Goal: Task Accomplishment & Management: Manage account settings

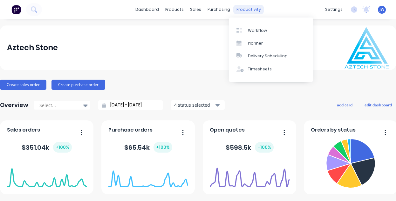
click at [243, 10] on div "productivity" at bounding box center [249, 10] width 31 height 10
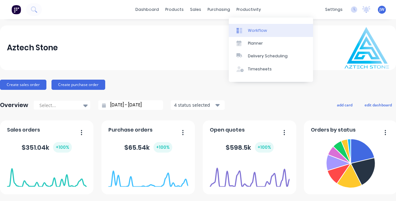
click at [249, 27] on link "Workflow" at bounding box center [271, 30] width 84 height 13
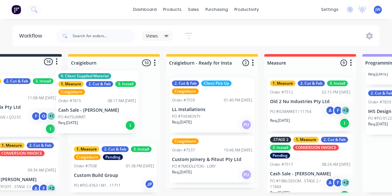
scroll to position [0, 39]
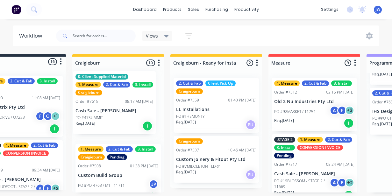
drag, startPoint x: 125, startPoint y: 126, endPoint x: 108, endPoint y: 116, distance: 20.2
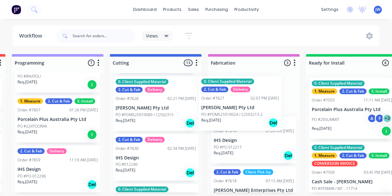
scroll to position [19, 0]
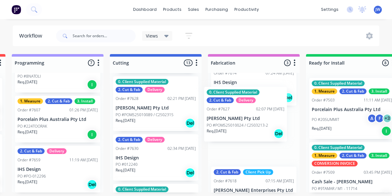
drag, startPoint x: 133, startPoint y: 111, endPoint x: 228, endPoint y: 124, distance: 95.7
click at [228, 124] on div "Submitted 16 Status colour #273444 hex #273444 Save Cancel Summaries Total orde…" at bounding box center [177, 123] width 1153 height 138
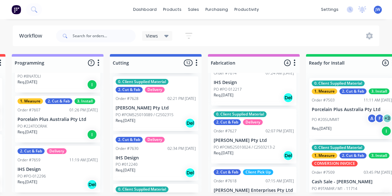
click at [242, 152] on div "Req. [DATE] Del" at bounding box center [253, 155] width 80 height 11
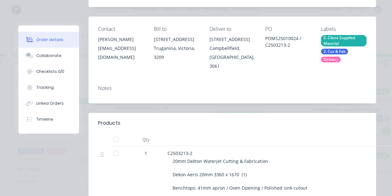
scroll to position [0, 0]
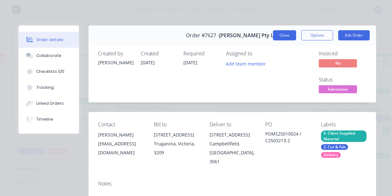
click at [276, 35] on button "Close" at bounding box center [284, 35] width 23 height 10
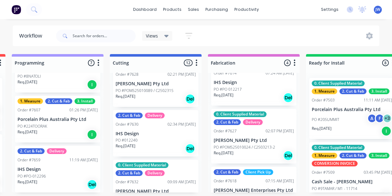
scroll to position [317, 0]
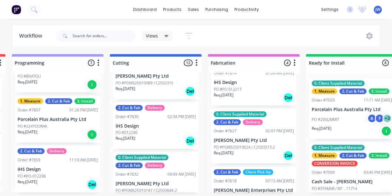
click at [156, 82] on p "PO #POMS25010089 / C2502315" at bounding box center [144, 83] width 58 height 6
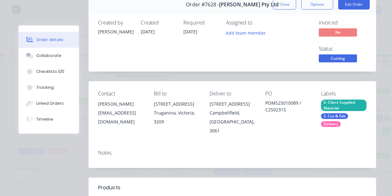
scroll to position [0, 0]
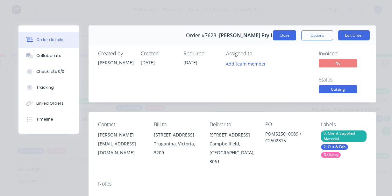
click at [282, 37] on button "Close" at bounding box center [284, 35] width 23 height 10
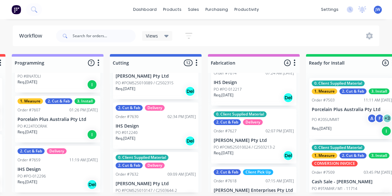
click at [148, 190] on p "PO #POMS25010147 / C2503644-2" at bounding box center [145, 191] width 61 height 6
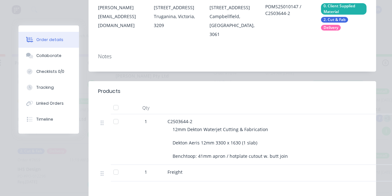
scroll to position [32, 0]
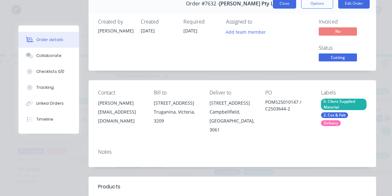
click at [282, 4] on button "Close" at bounding box center [284, 3] width 23 height 10
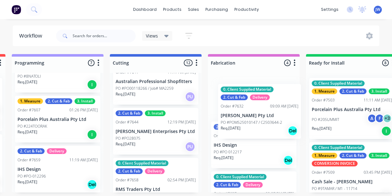
scroll to position [14, 0]
drag, startPoint x: 152, startPoint y: 89, endPoint x: 260, endPoint y: 117, distance: 112.0
click at [260, 117] on div "Submitted 16 Status colour #273444 hex #273444 Save Cancel Summaries Total orde…" at bounding box center [177, 123] width 1153 height 138
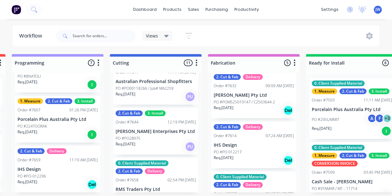
click at [147, 132] on p "[PERSON_NAME] Enterprises Pty Ltd" at bounding box center [155, 131] width 80 height 5
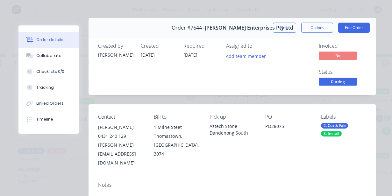
scroll to position [0, 0]
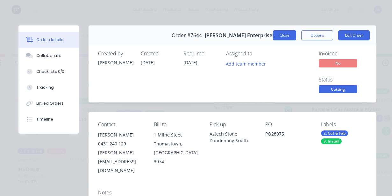
click at [285, 37] on button "Close" at bounding box center [284, 35] width 23 height 10
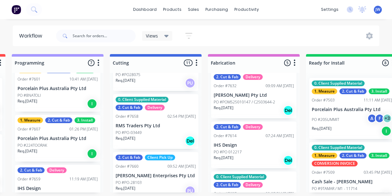
scroll to position [282, 0]
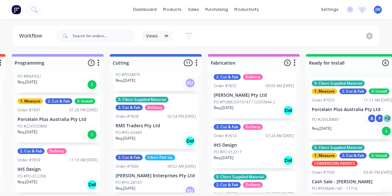
click at [47, 175] on div "PO #PO-012296" at bounding box center [57, 176] width 80 height 6
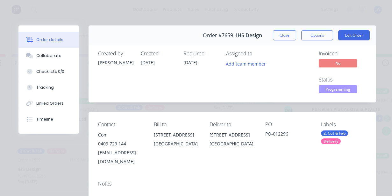
scroll to position [0, 0]
click at [273, 36] on button "Close" at bounding box center [284, 35] width 23 height 10
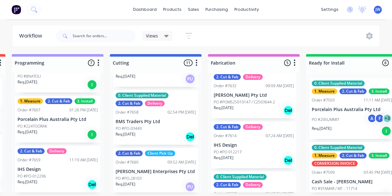
scroll to position [481, 0]
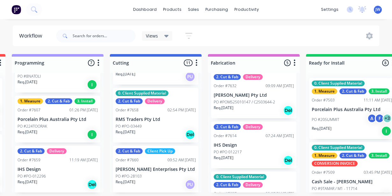
click at [36, 177] on p "PO #PO-012296" at bounding box center [31, 176] width 28 height 6
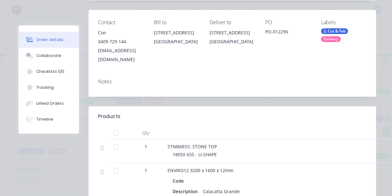
scroll to position [0, 0]
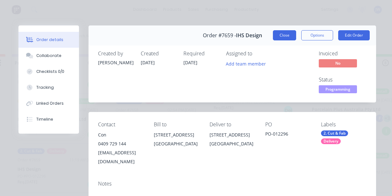
click at [279, 34] on button "Close" at bounding box center [284, 35] width 23 height 10
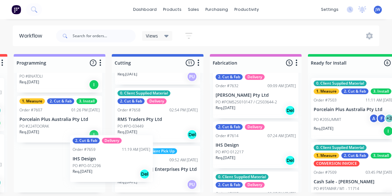
scroll to position [1, 391]
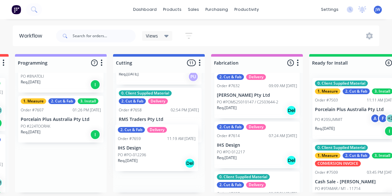
drag, startPoint x: 53, startPoint y: 171, endPoint x: 155, endPoint y: 151, distance: 103.7
click at [155, 151] on div "Submitted 16 Status colour #273444 hex #273444 Save Cancel Summaries Total orde…" at bounding box center [181, 123] width 1153 height 138
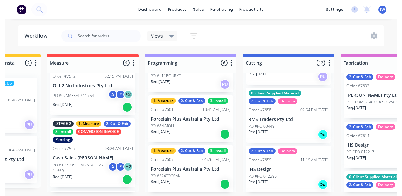
scroll to position [0, 0]
